Goal: Find specific page/section: Find specific page/section

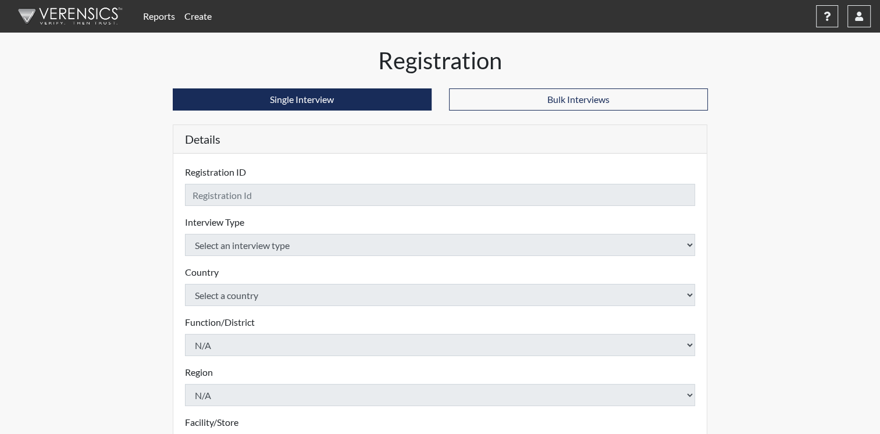
checkbox input "true"
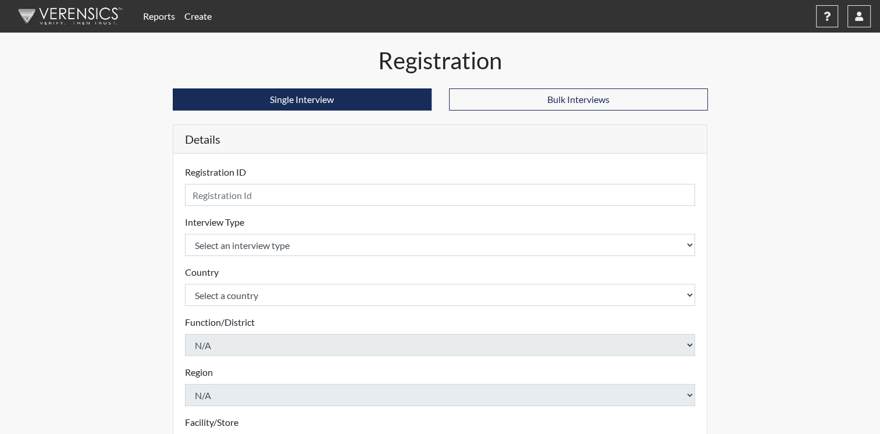
click at [157, 13] on link "Reports" at bounding box center [158, 16] width 41 height 23
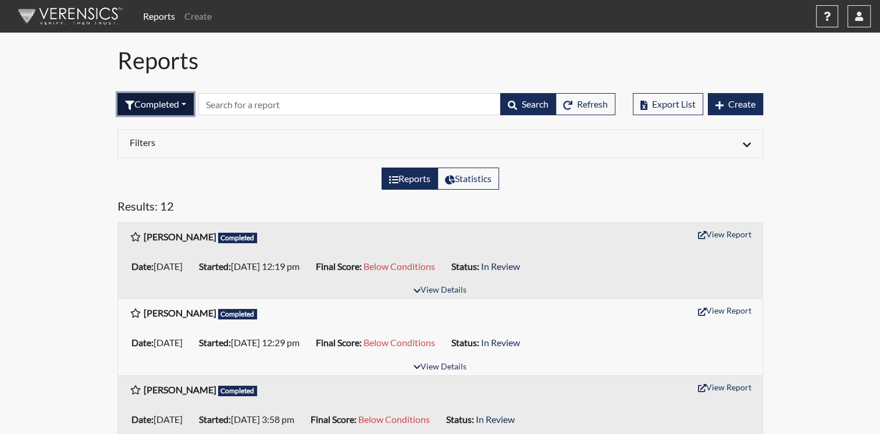
click at [148, 102] on button "Completed" at bounding box center [155, 104] width 76 height 22
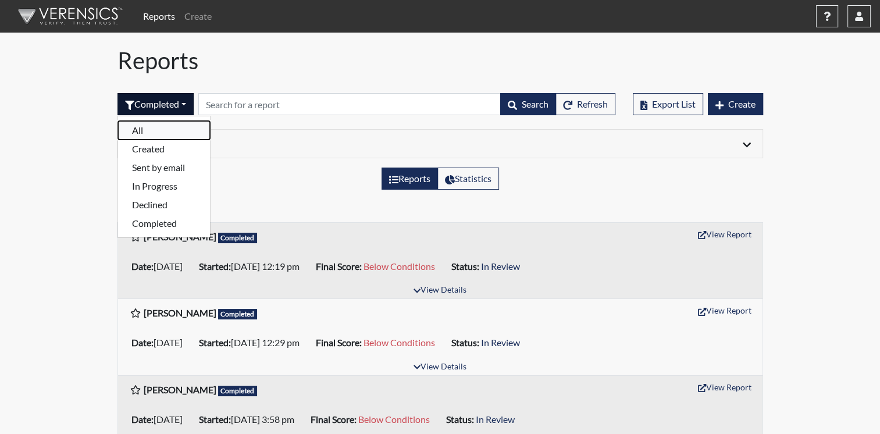
click at [143, 130] on button "All" at bounding box center [164, 130] width 92 height 19
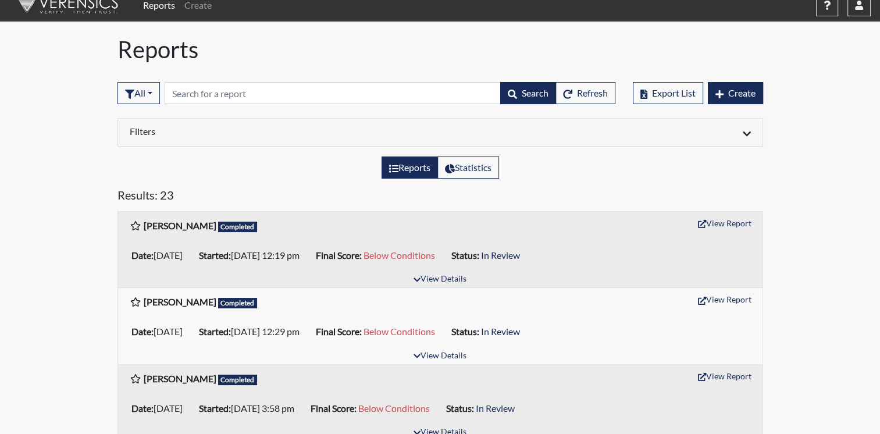
scroll to position [10, 0]
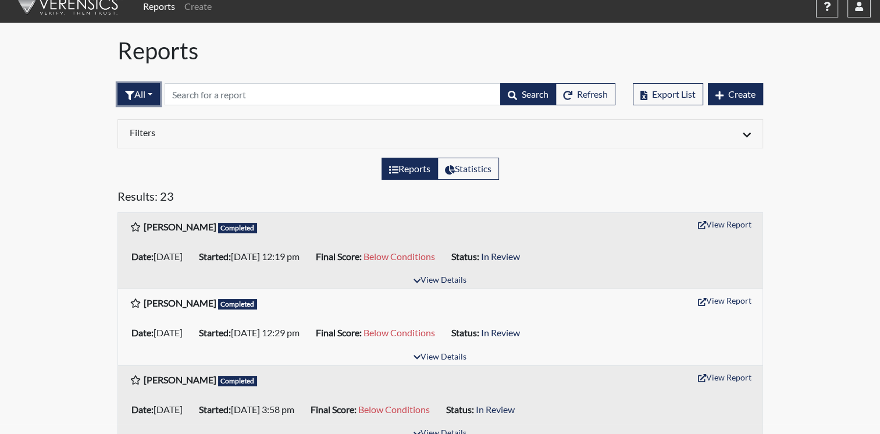
click at [156, 94] on button "All" at bounding box center [138, 94] width 42 height 22
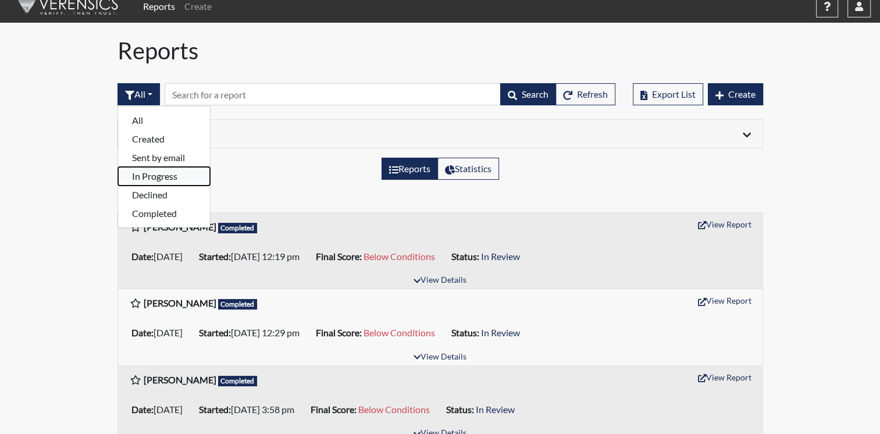
click at [154, 176] on button "In Progress" at bounding box center [164, 176] width 92 height 19
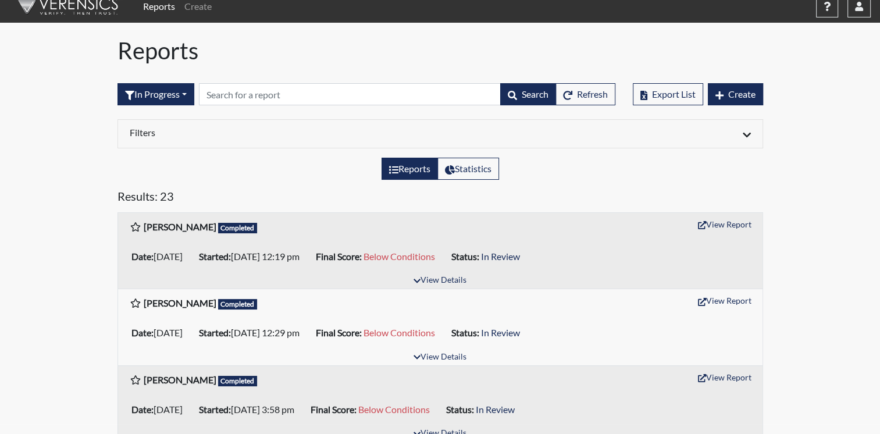
scroll to position [0, 0]
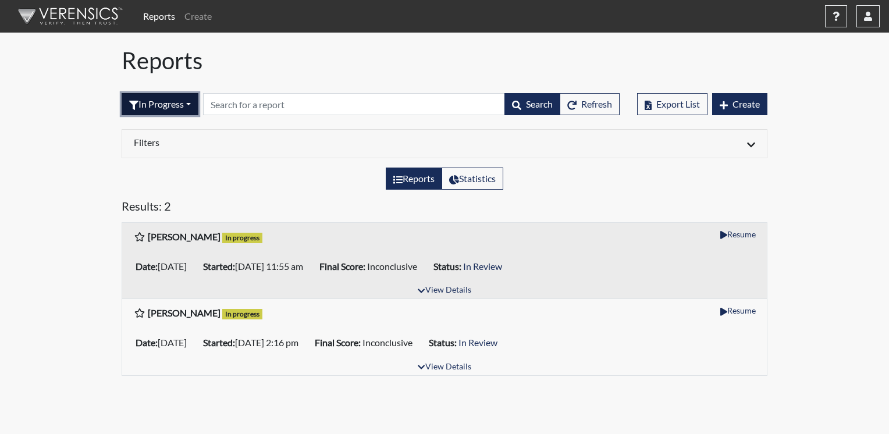
click at [193, 101] on button "In Progress" at bounding box center [160, 104] width 77 height 22
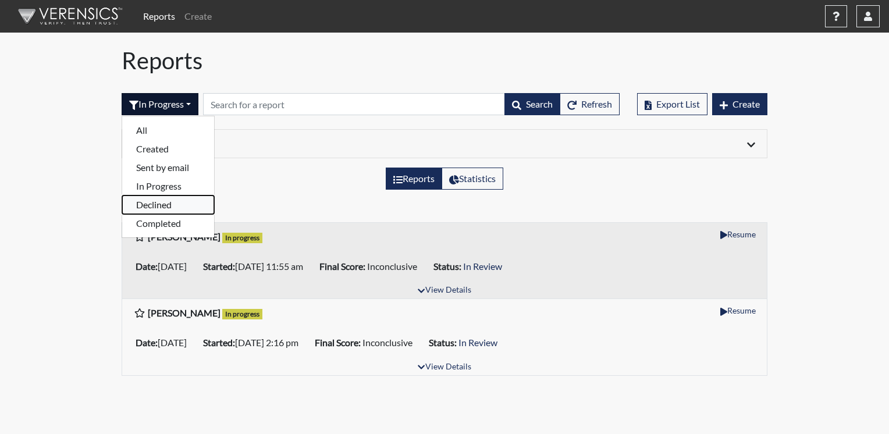
click at [157, 203] on button "Declined" at bounding box center [168, 204] width 92 height 19
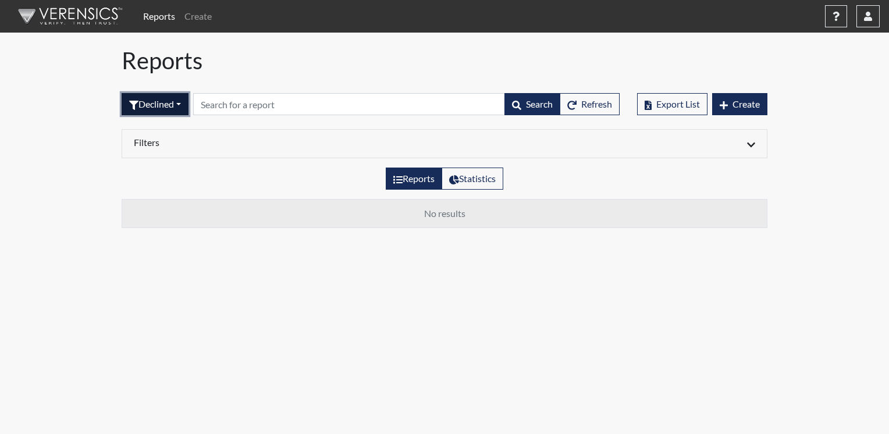
click at [162, 107] on button "Declined" at bounding box center [155, 104] width 67 height 22
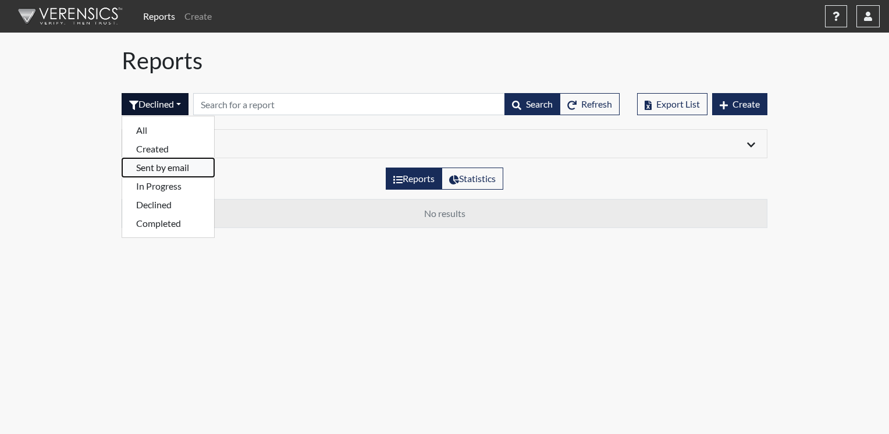
click at [179, 167] on button "Sent by email" at bounding box center [168, 167] width 92 height 19
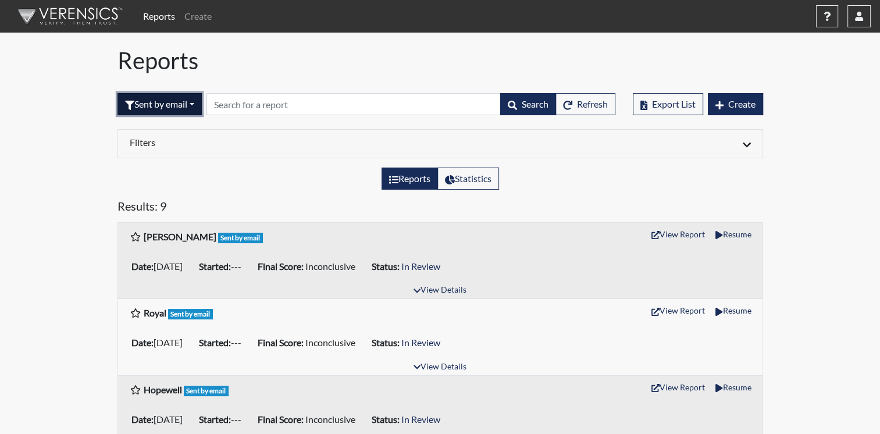
click at [198, 100] on button "Sent by email" at bounding box center [159, 104] width 84 height 22
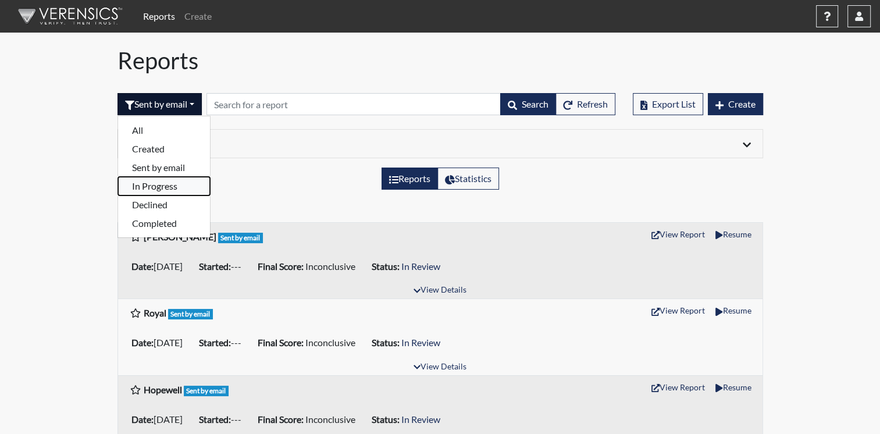
click at [170, 188] on button "In Progress" at bounding box center [164, 186] width 92 height 19
